Goal: Find specific page/section: Find specific page/section

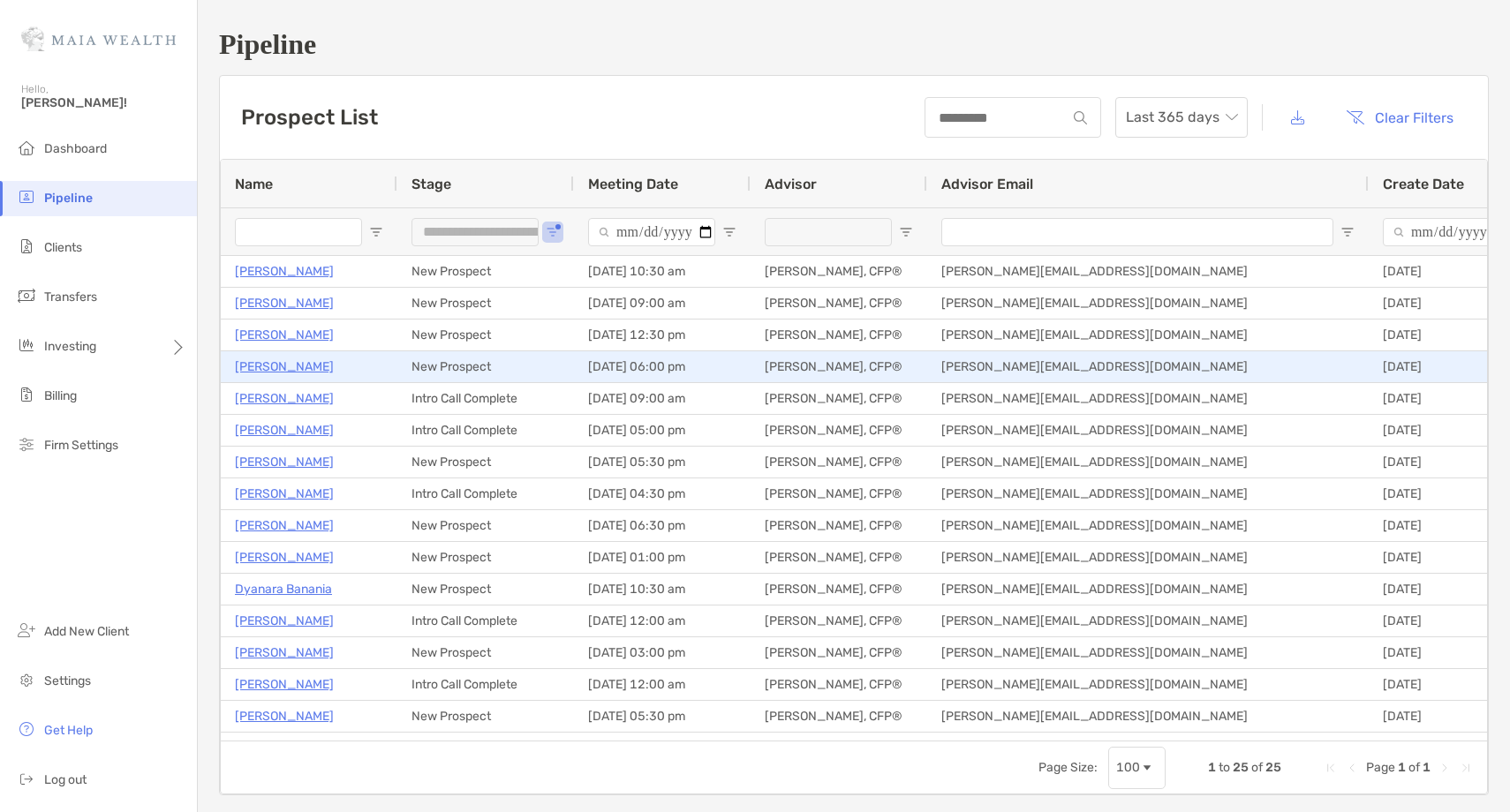
click at [281, 373] on p "[PERSON_NAME]" at bounding box center [284, 366] width 99 height 22
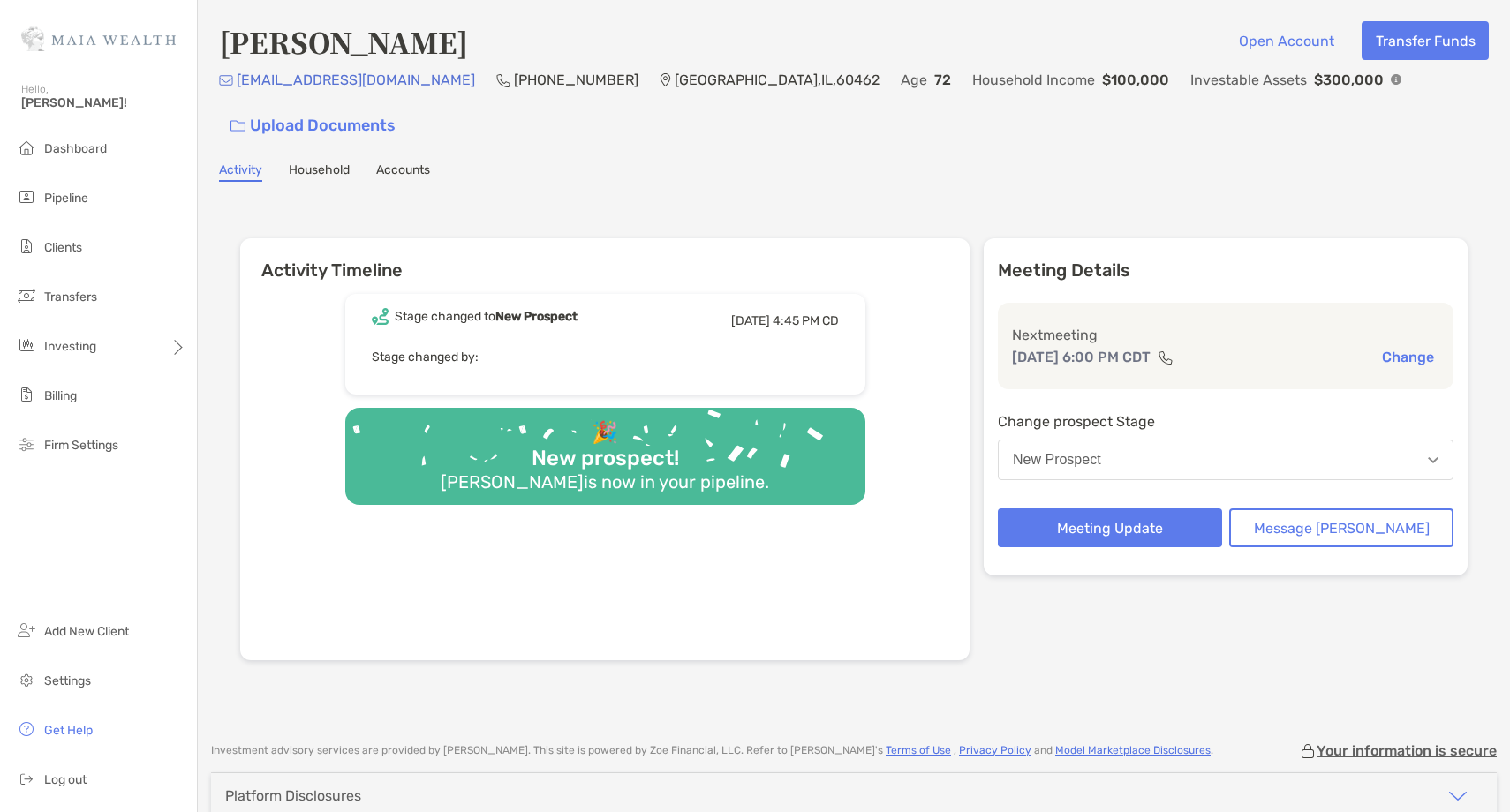
click at [388, 37] on h4 "[PERSON_NAME]" at bounding box center [344, 41] width 249 height 40
copy h4 "[PERSON_NAME]"
